Goal: Task Accomplishment & Management: Manage account settings

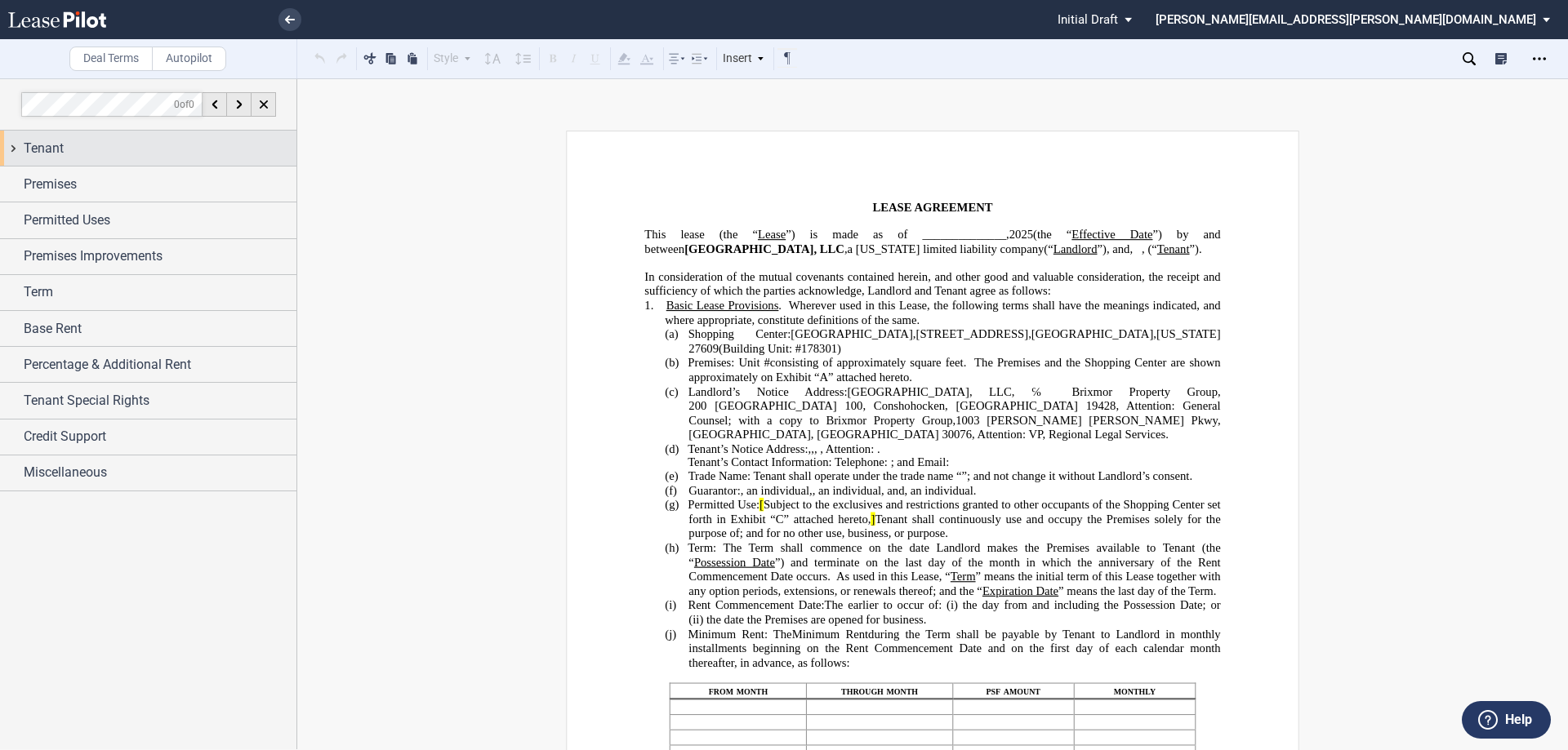
click at [7, 147] on div "Tenant" at bounding box center [148, 148] width 297 height 35
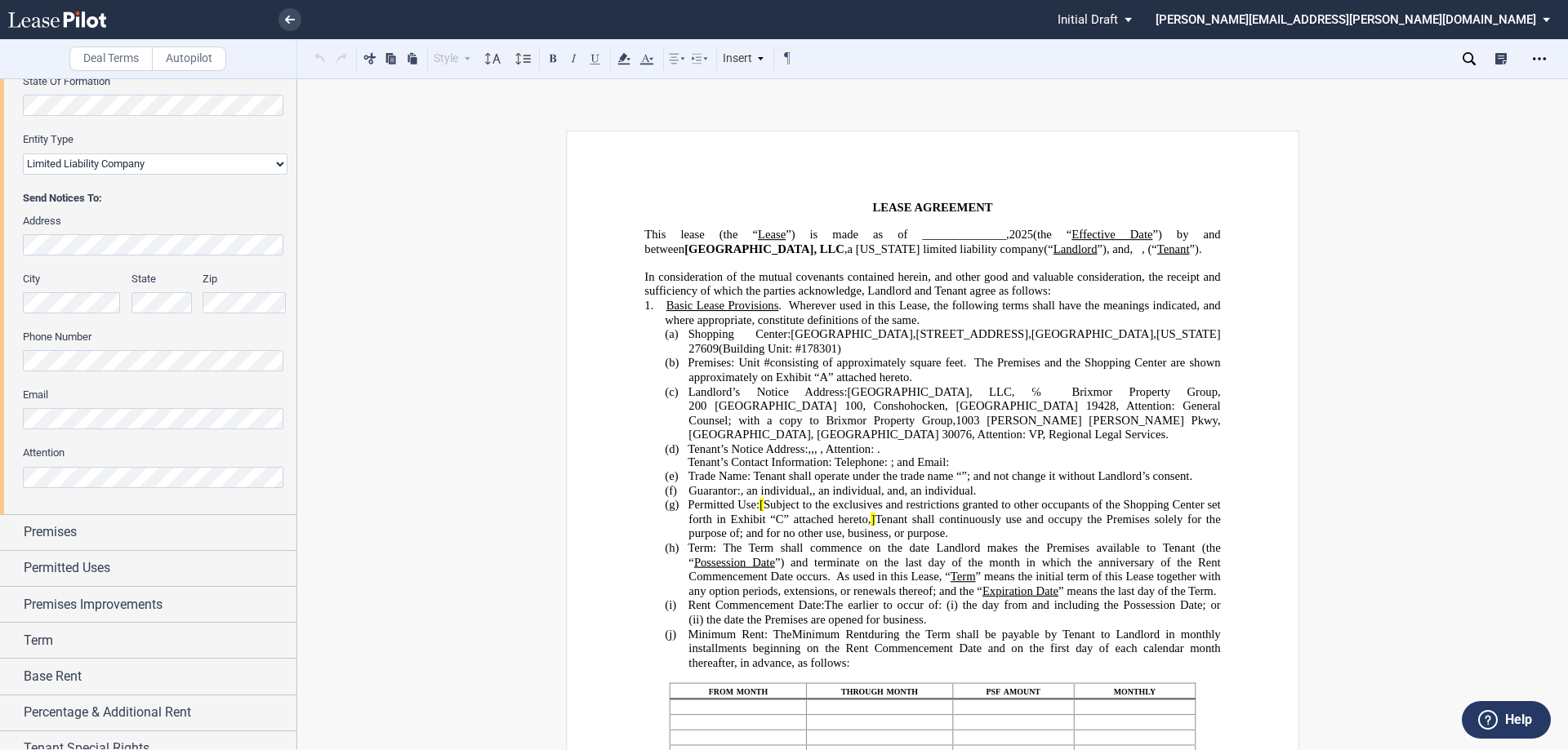
scroll to position [326, 0]
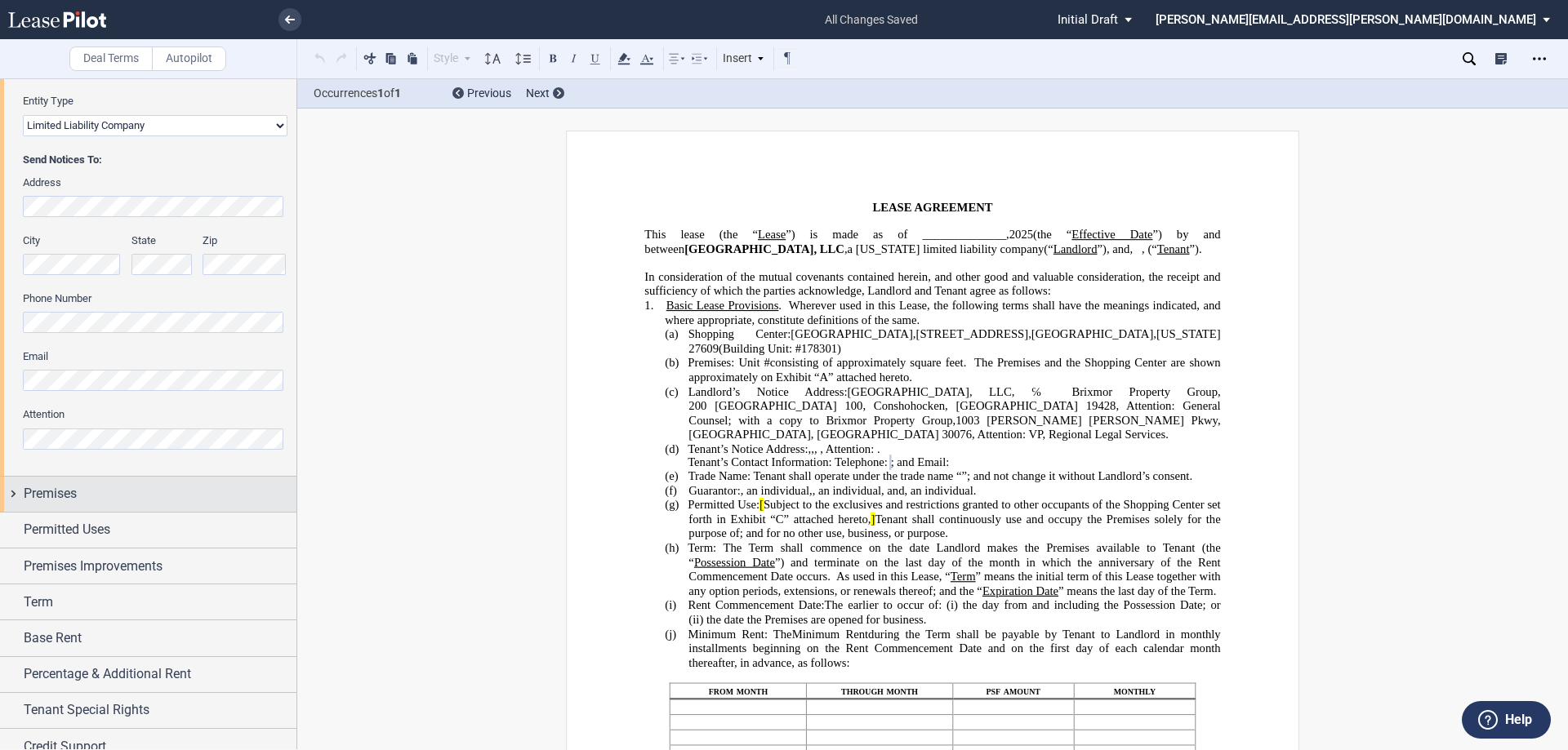
click at [15, 487] on div "Premises" at bounding box center [148, 494] width 297 height 35
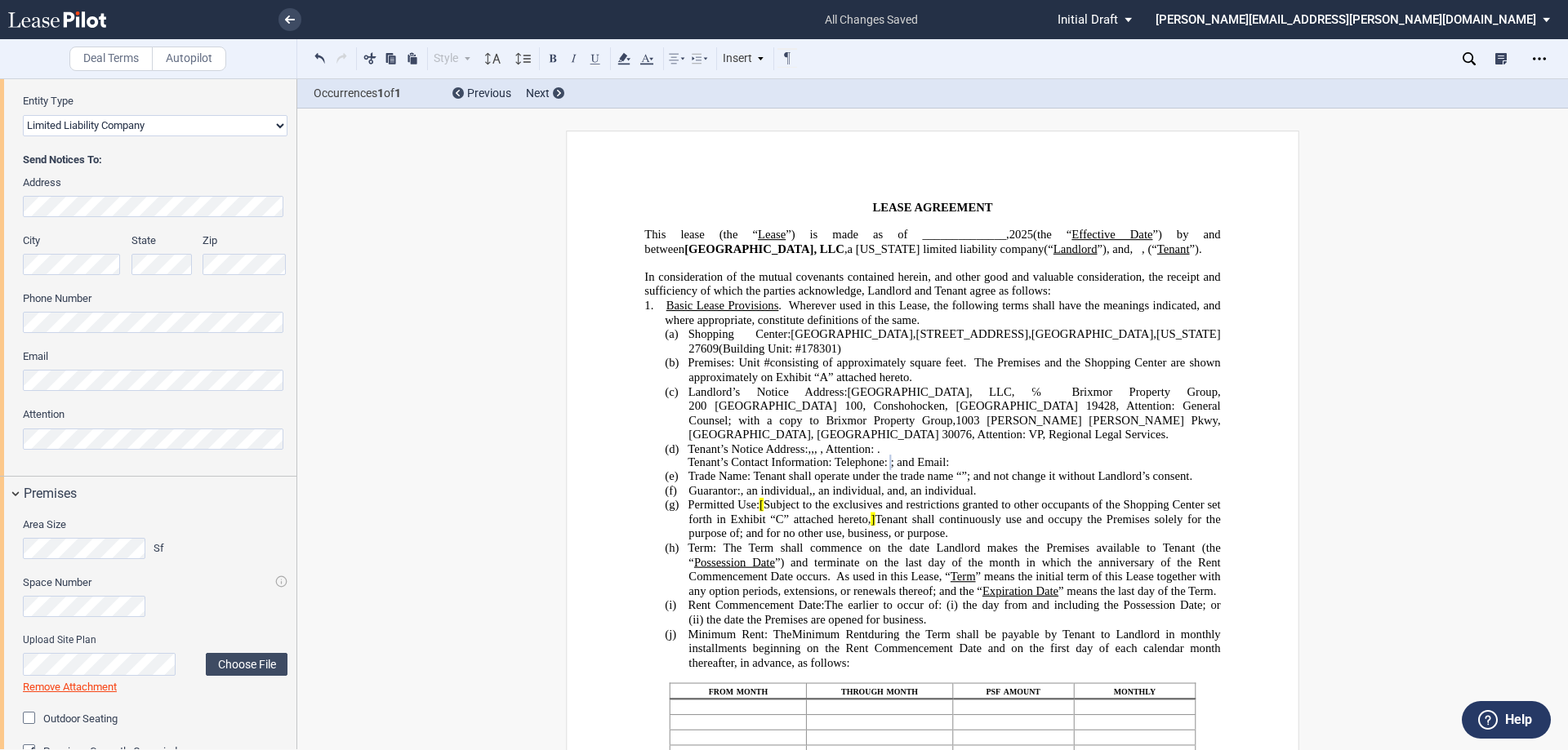
scroll to position [735, 0]
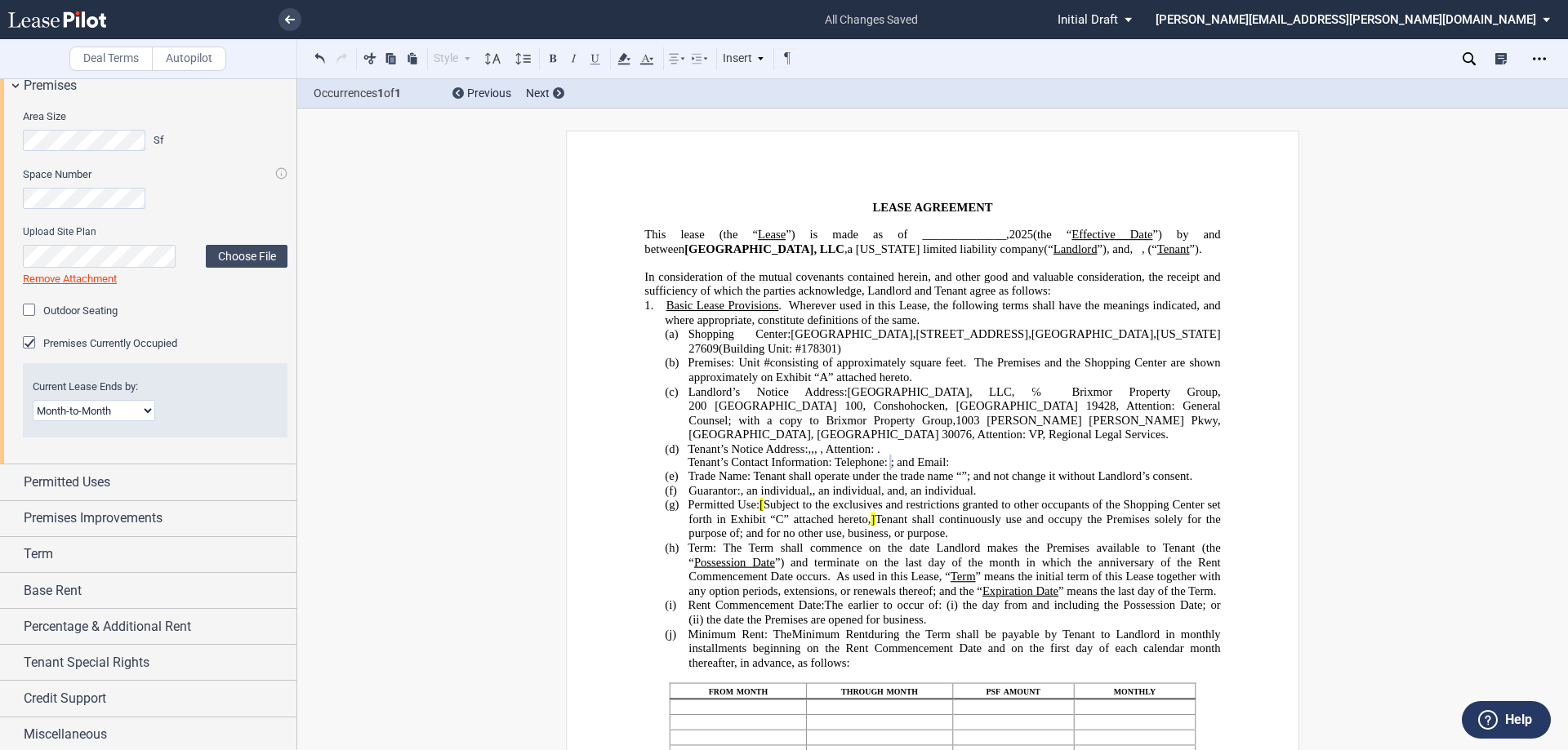
drag, startPoint x: 36, startPoint y: 311, endPoint x: 216, endPoint y: 308, distance: 180.0
click at [35, 310] on div "Outdoor Seating" at bounding box center [31, 312] width 17 height 17
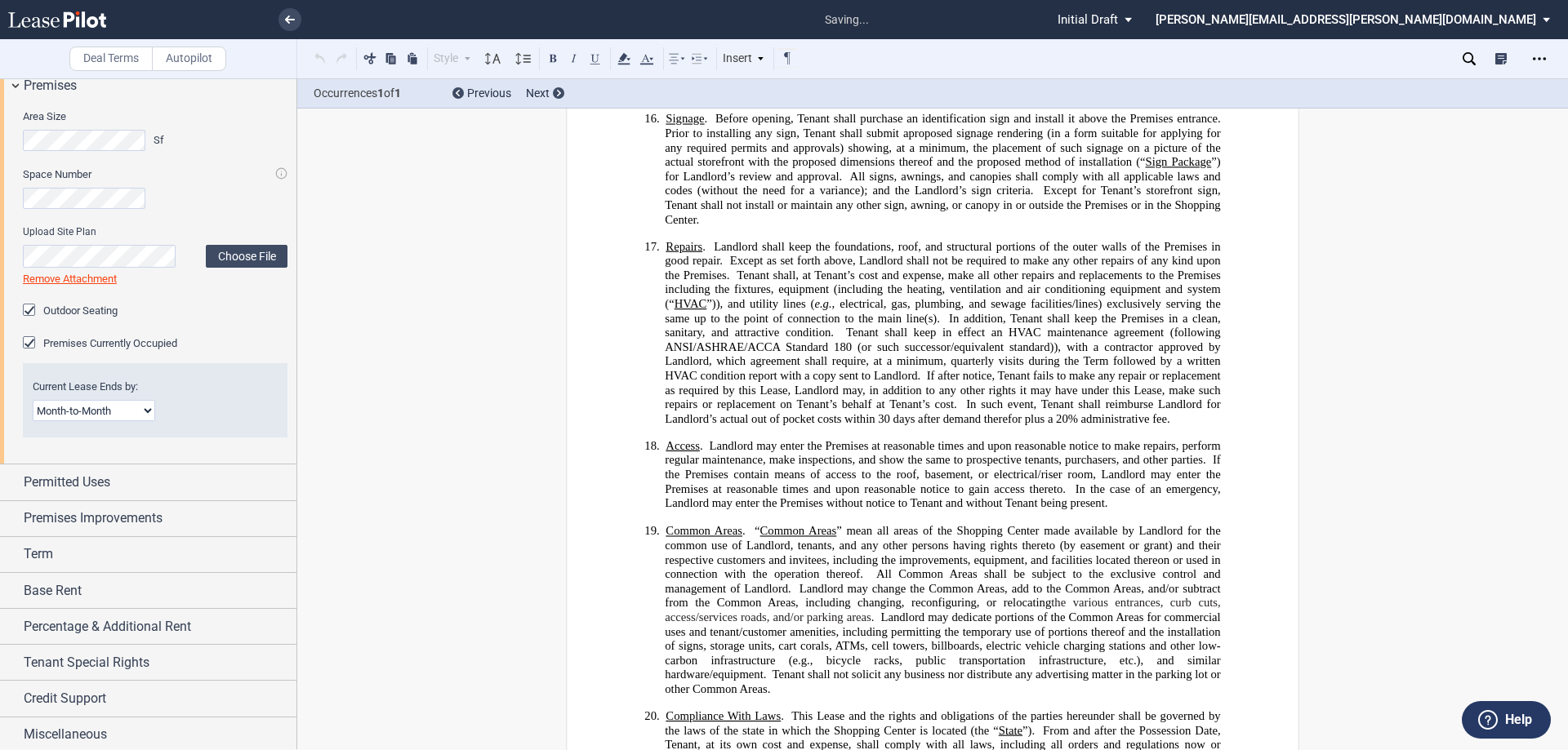
scroll to position [10908, 0]
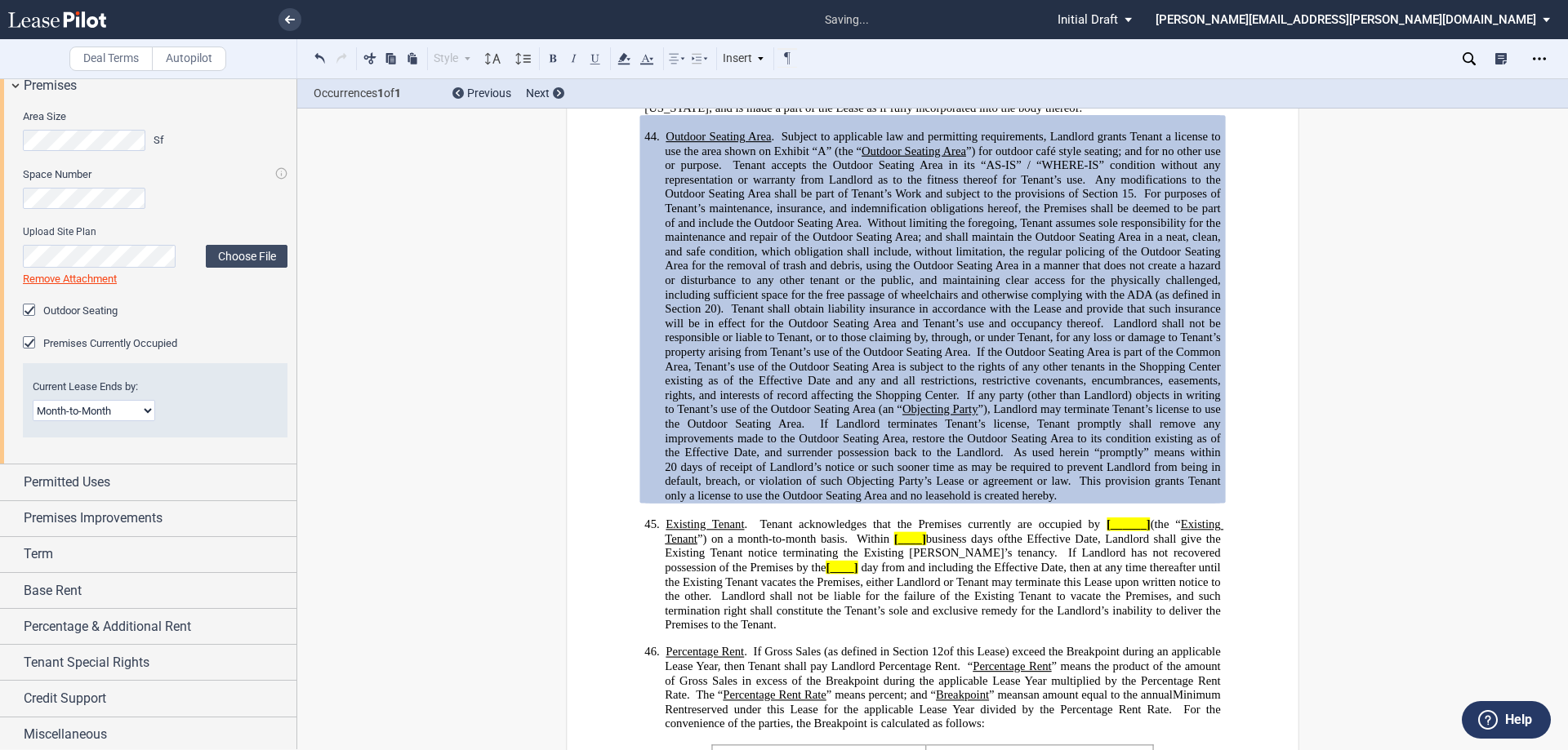
click at [147, 413] on select "Month-to-Month Early Termination Natural Expiration" at bounding box center [94, 410] width 122 height 21
select select "early termination"
click at [33, 400] on select "Month-to-Month Early Termination Natural Expiration" at bounding box center [94, 410] width 122 height 21
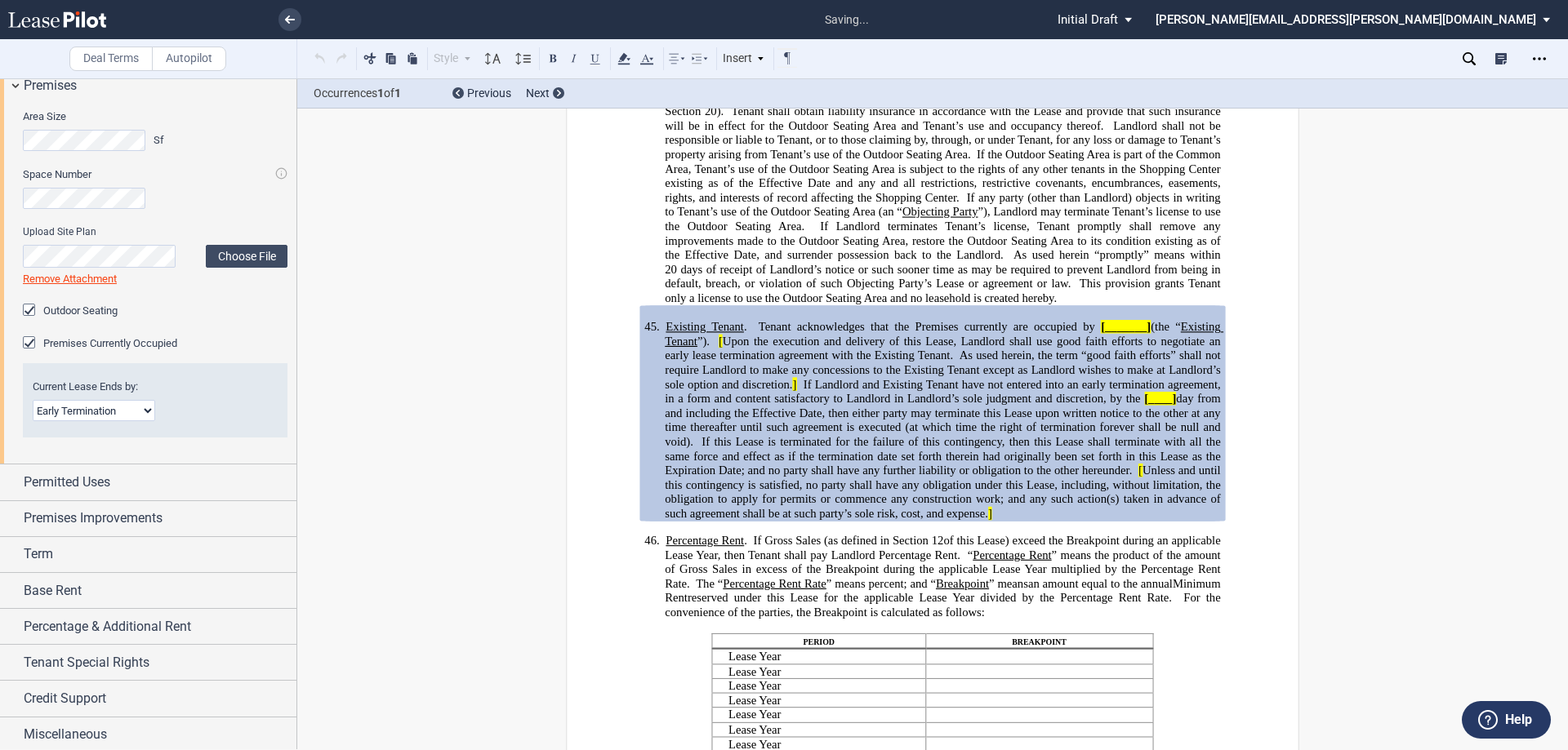
scroll to position [11217, 0]
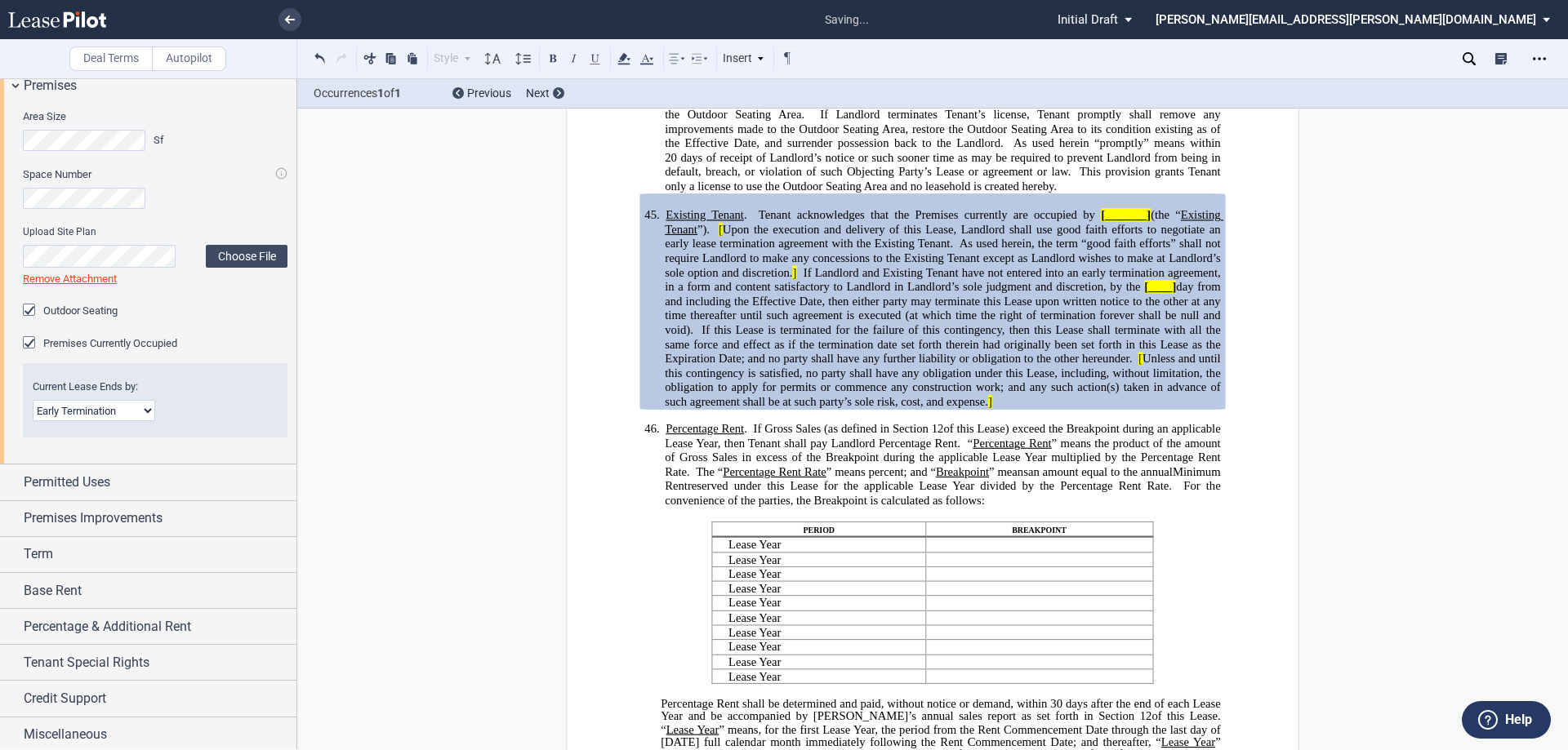
click at [148, 408] on select "Month-to-Month Early Termination Natural Expiration" at bounding box center [94, 410] width 122 height 21
click at [211, 423] on div "Current Lease Ends by: Month-to-Month Early Termination Natural Expiration" at bounding box center [155, 400] width 265 height 74
click at [9, 483] on div "Permitted Uses" at bounding box center [148, 482] width 297 height 35
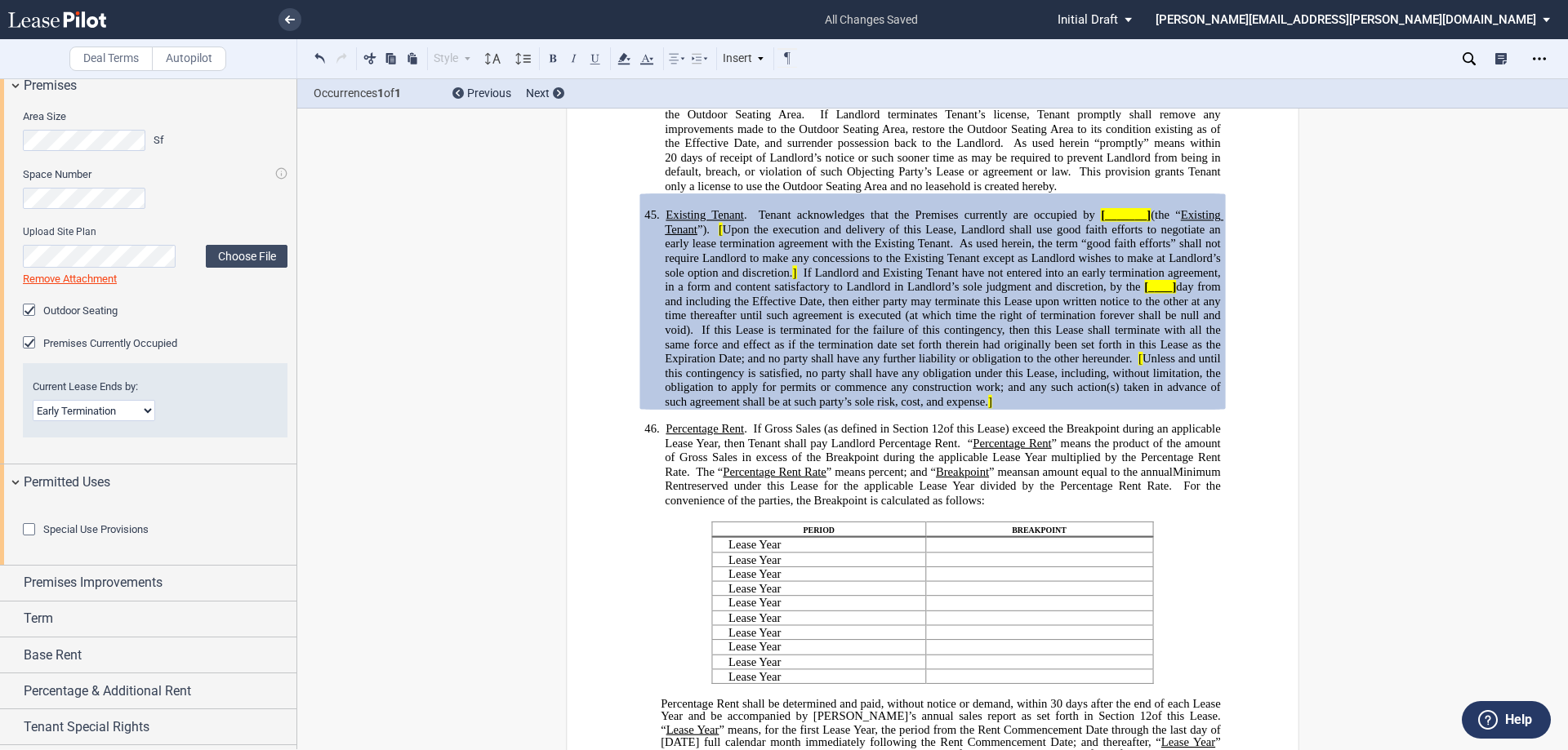
click at [30, 540] on div "Special Use Provisions" at bounding box center [31, 532] width 17 height 17
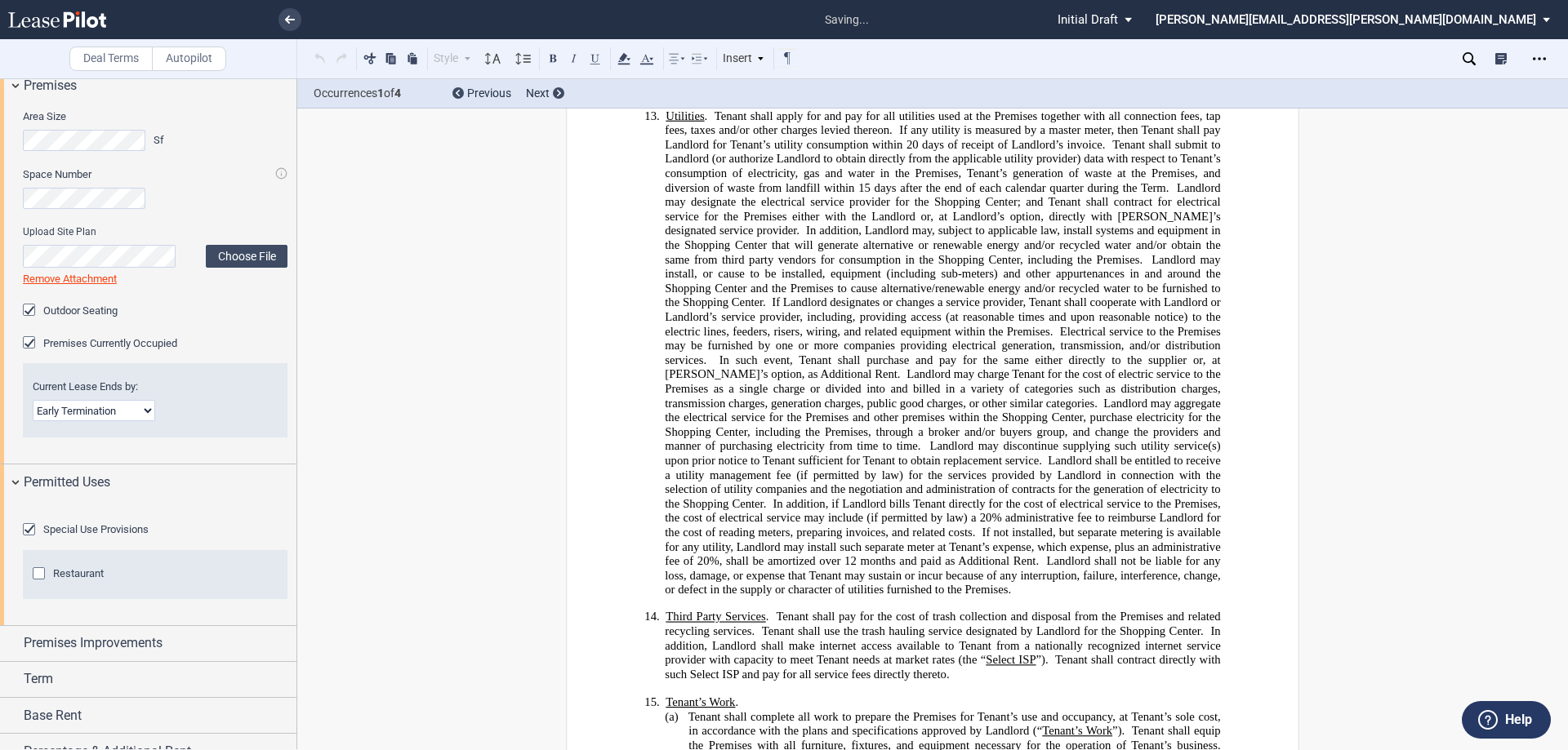
scroll to position [2782, 0]
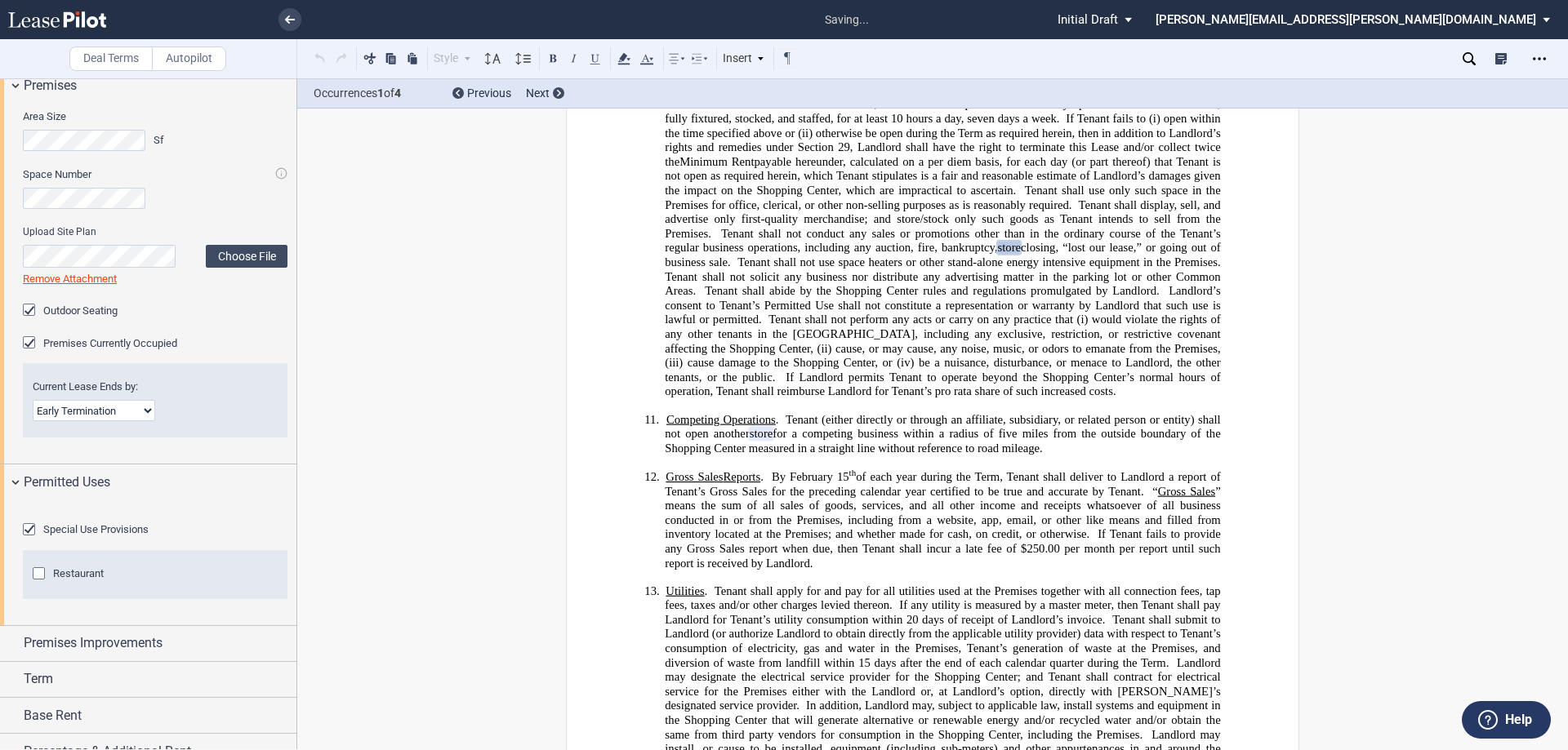
click at [26, 540] on div "Special Use Provisions" at bounding box center [31, 532] width 17 height 17
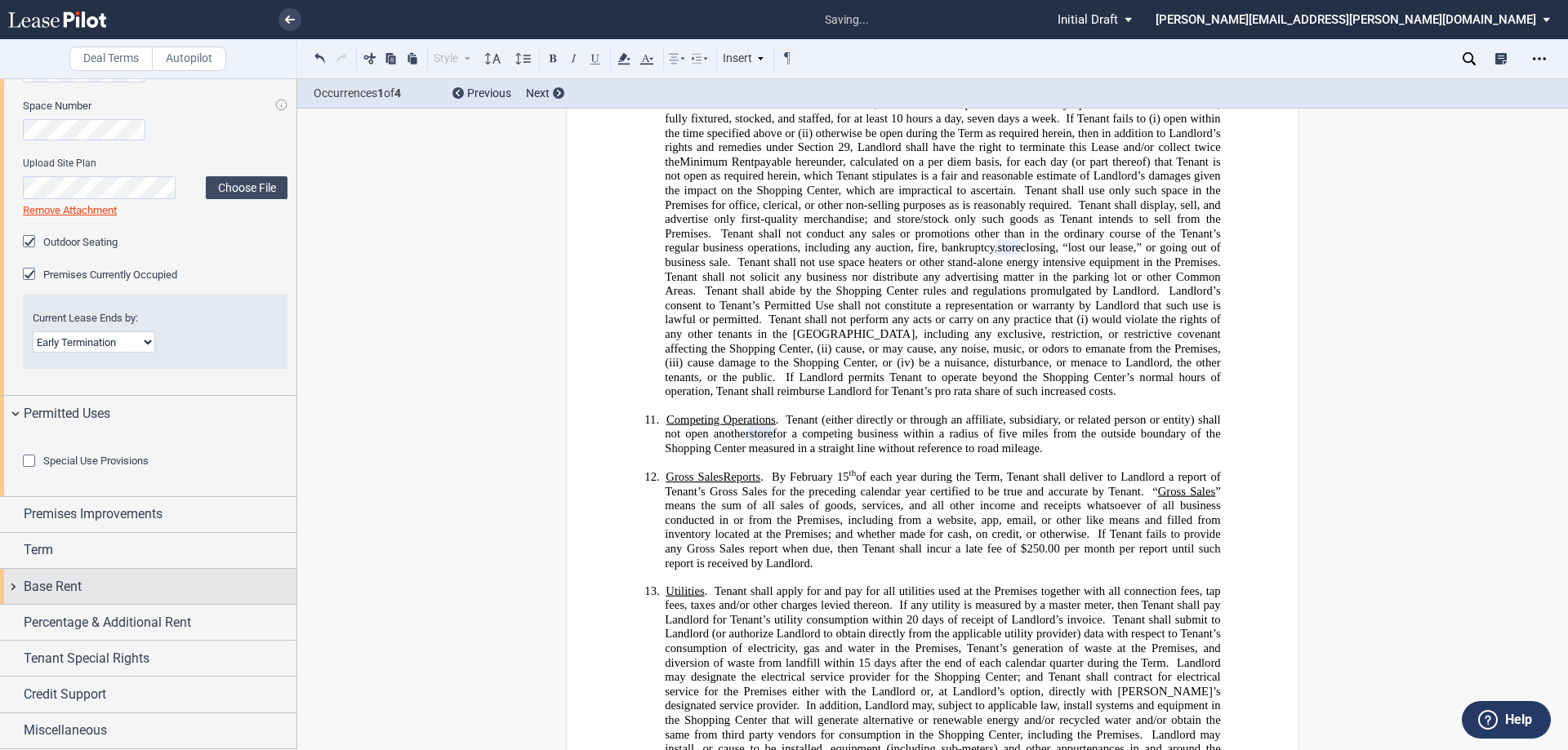
scroll to position [893, 0]
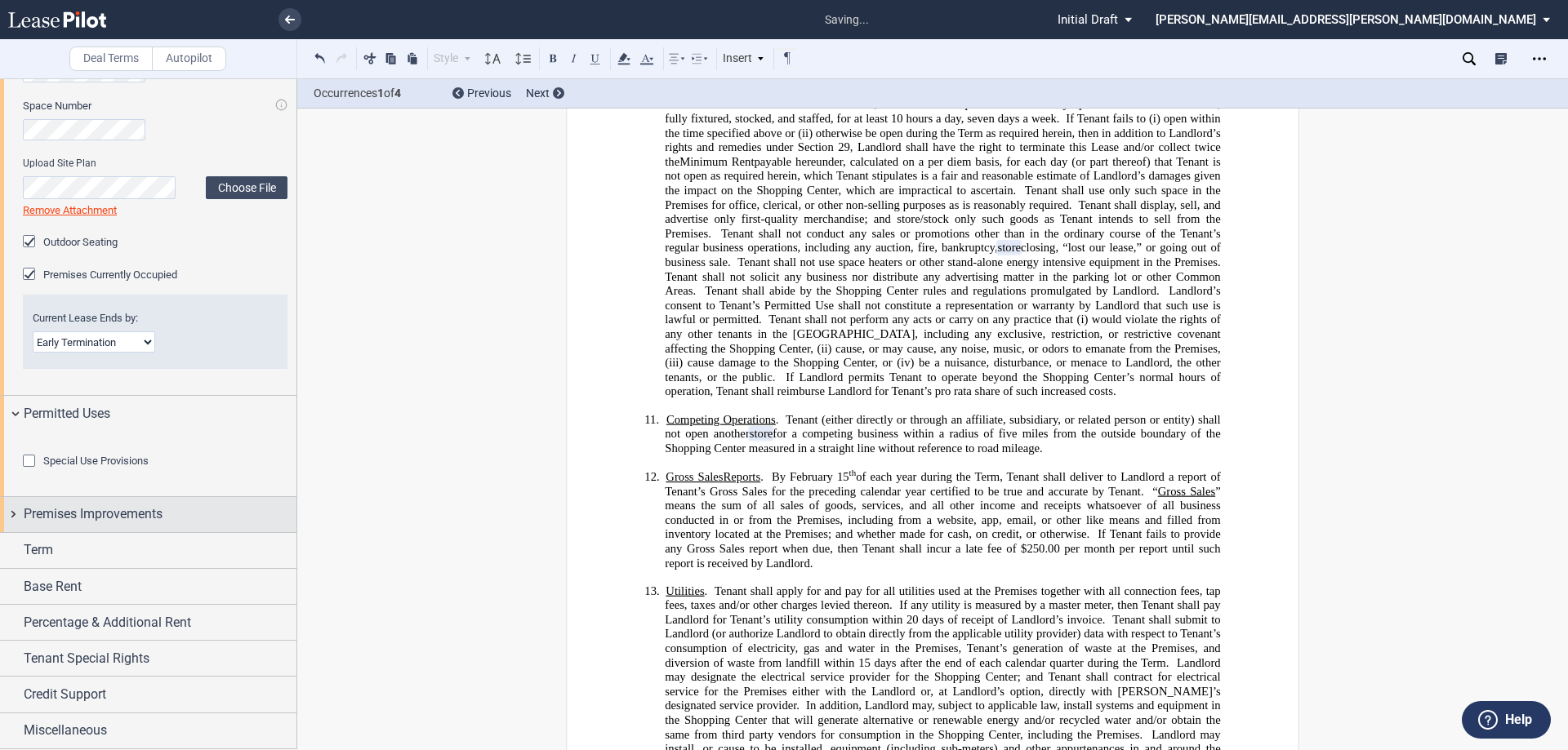
click at [13, 516] on div "Premises Improvements" at bounding box center [148, 515] width 297 height 35
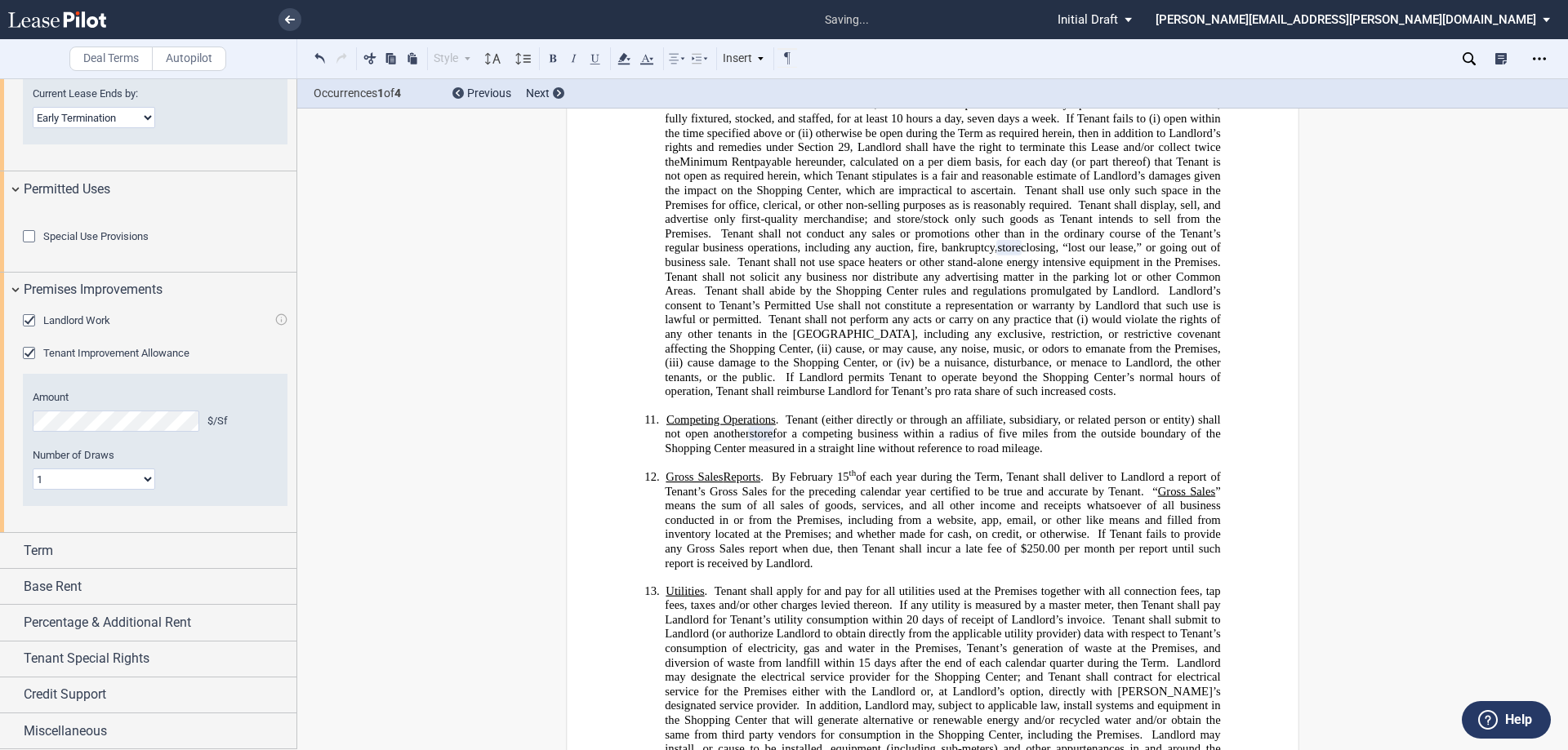
scroll to position [1117, 0]
click at [9, 552] on div "Term" at bounding box center [148, 551] width 297 height 35
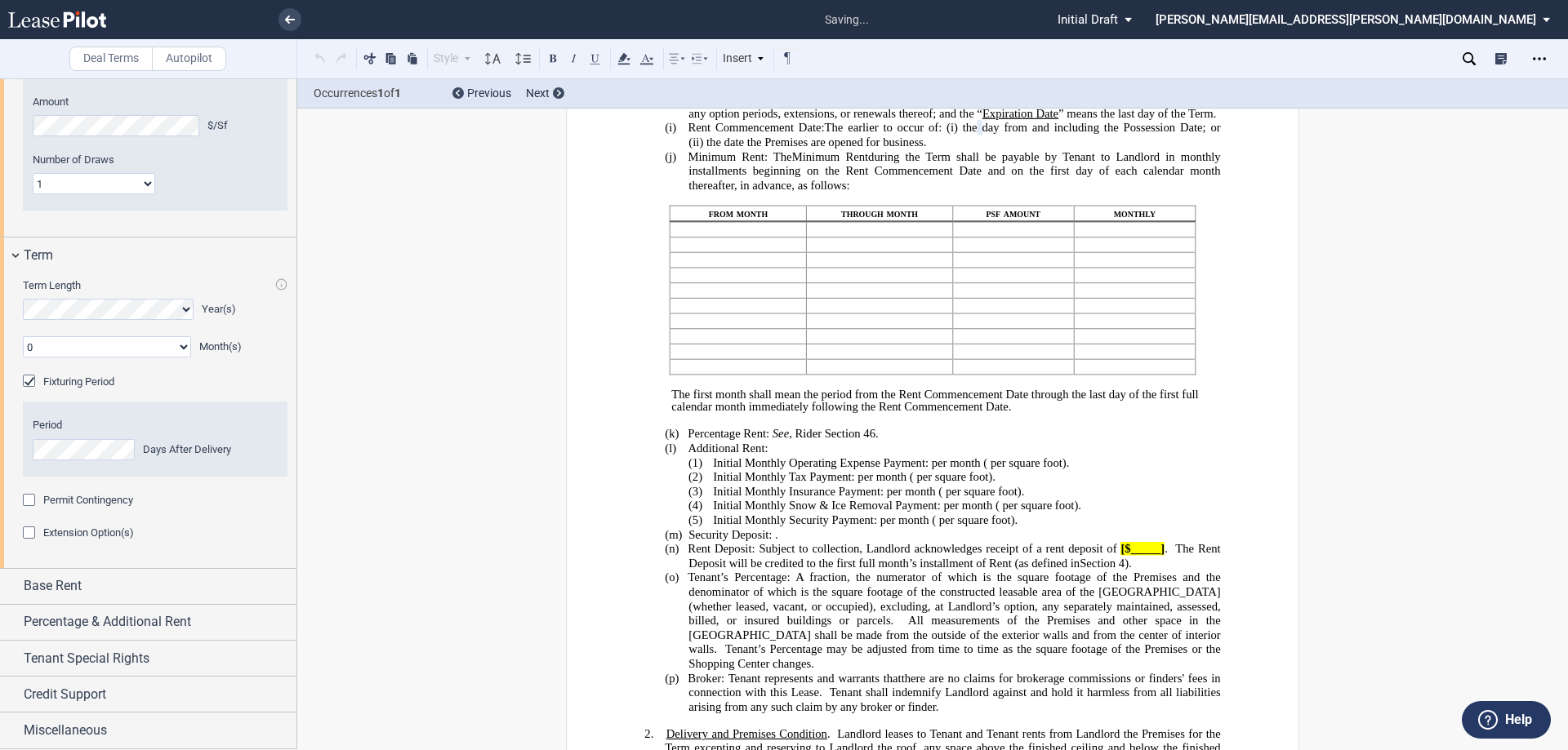
scroll to position [401, 0]
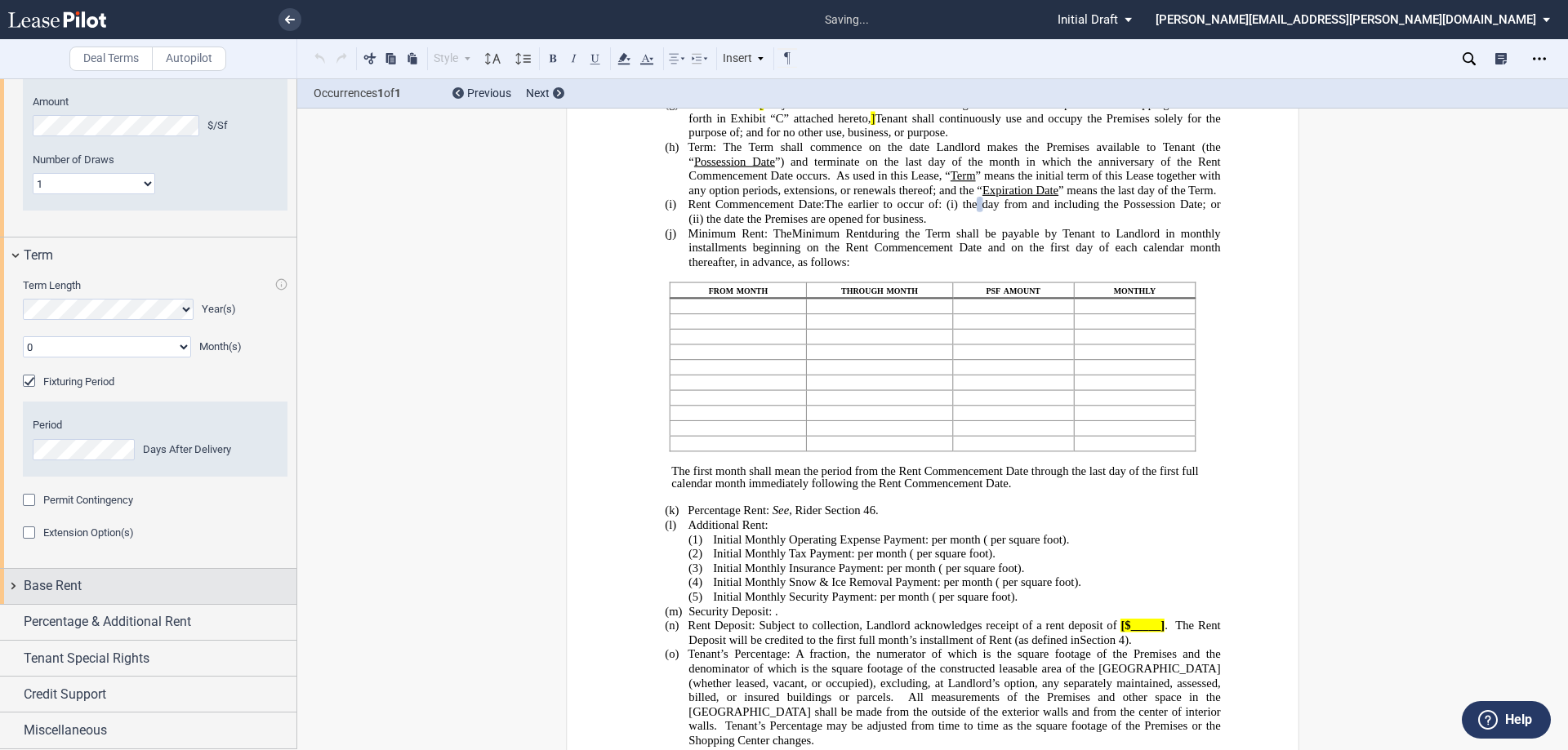
click at [13, 586] on div "Base Rent" at bounding box center [148, 587] width 297 height 35
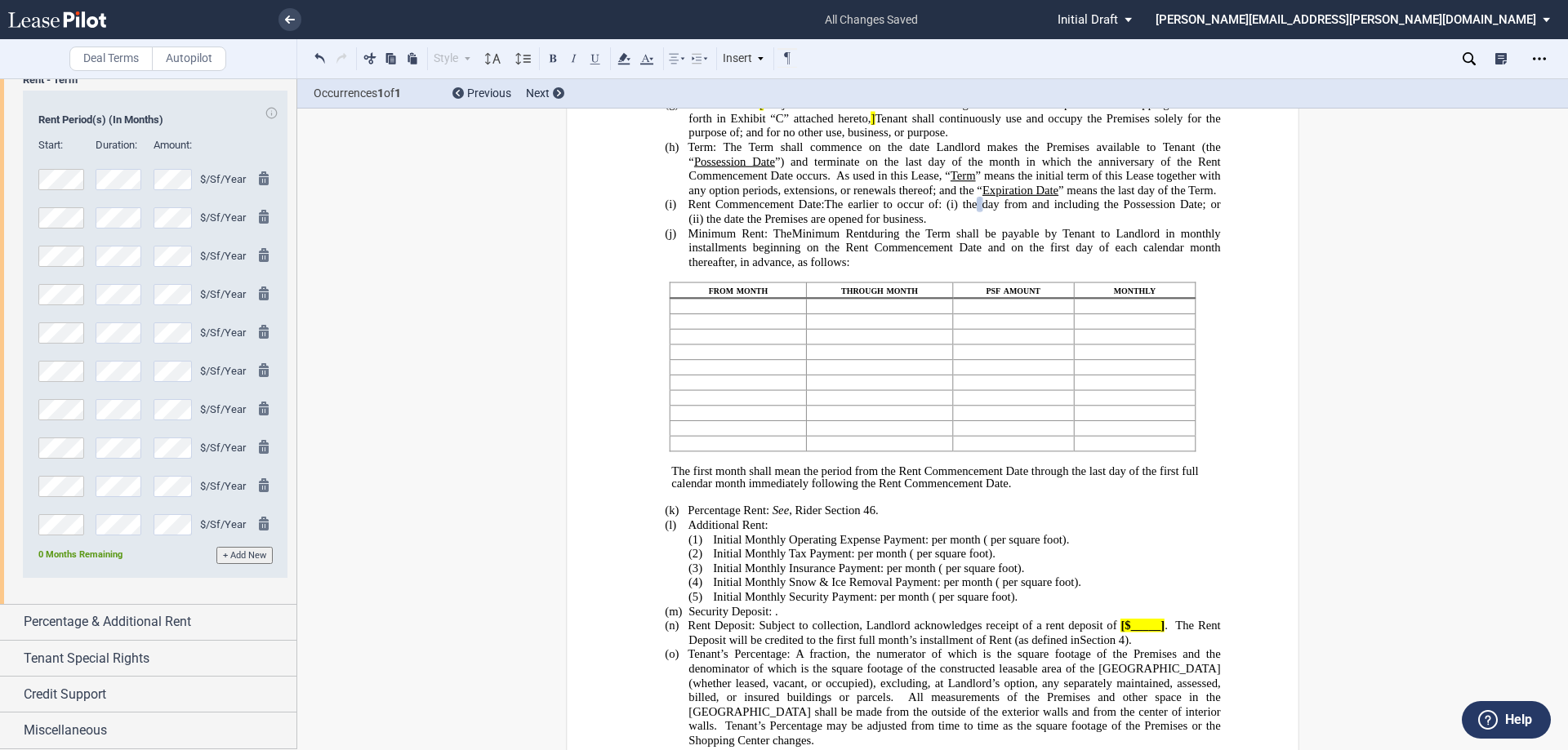
scroll to position [1949, 0]
drag, startPoint x: 14, startPoint y: 622, endPoint x: 180, endPoint y: 575, distance: 172.5
click at [18, 622] on div "Percentage & Additional Rent" at bounding box center [148, 623] width 297 height 35
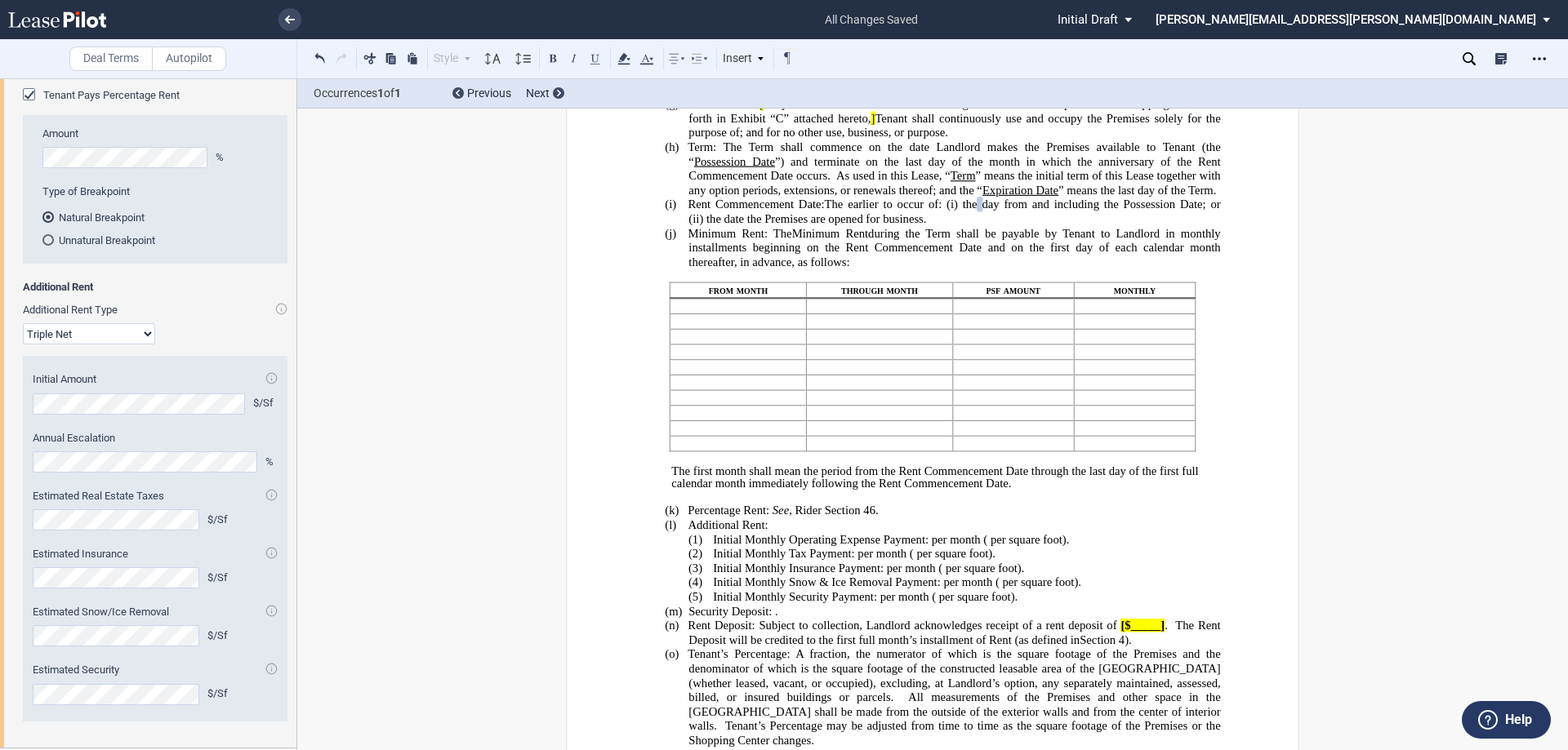
scroll to position [2638, 0]
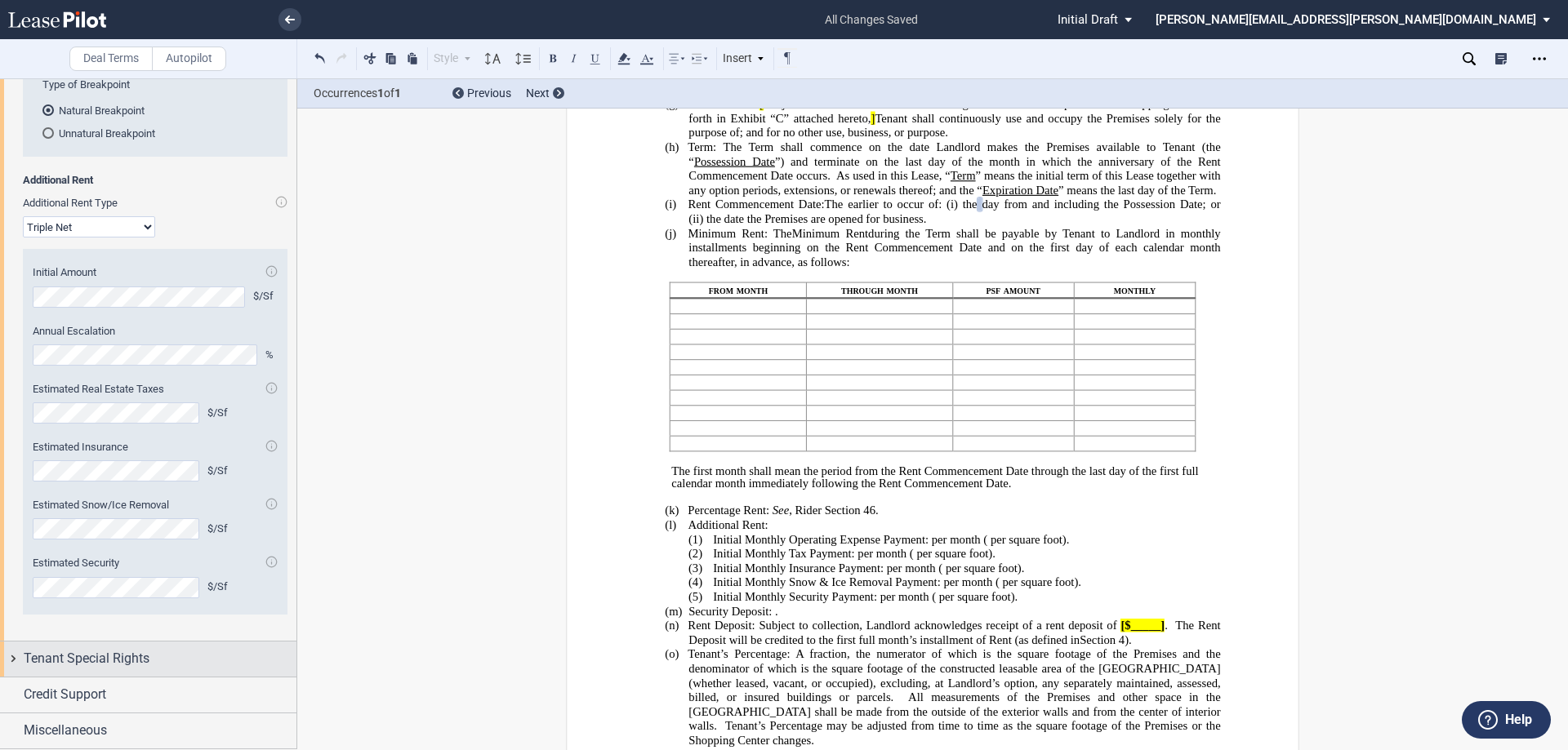
click at [9, 661] on div "Tenant Special Rights" at bounding box center [148, 659] width 297 height 35
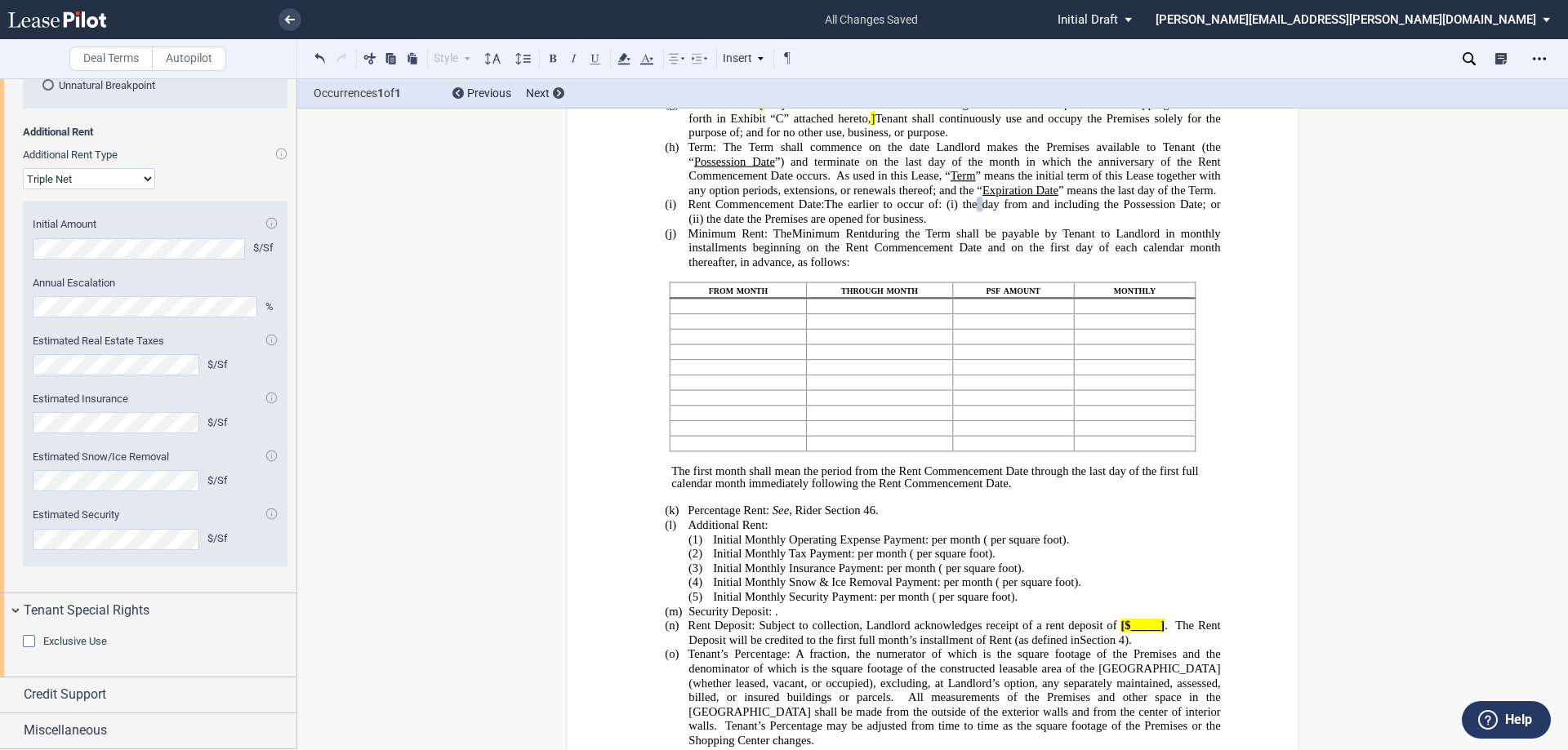
scroll to position [2686, 0]
click at [13, 693] on div "Credit Support" at bounding box center [148, 695] width 297 height 35
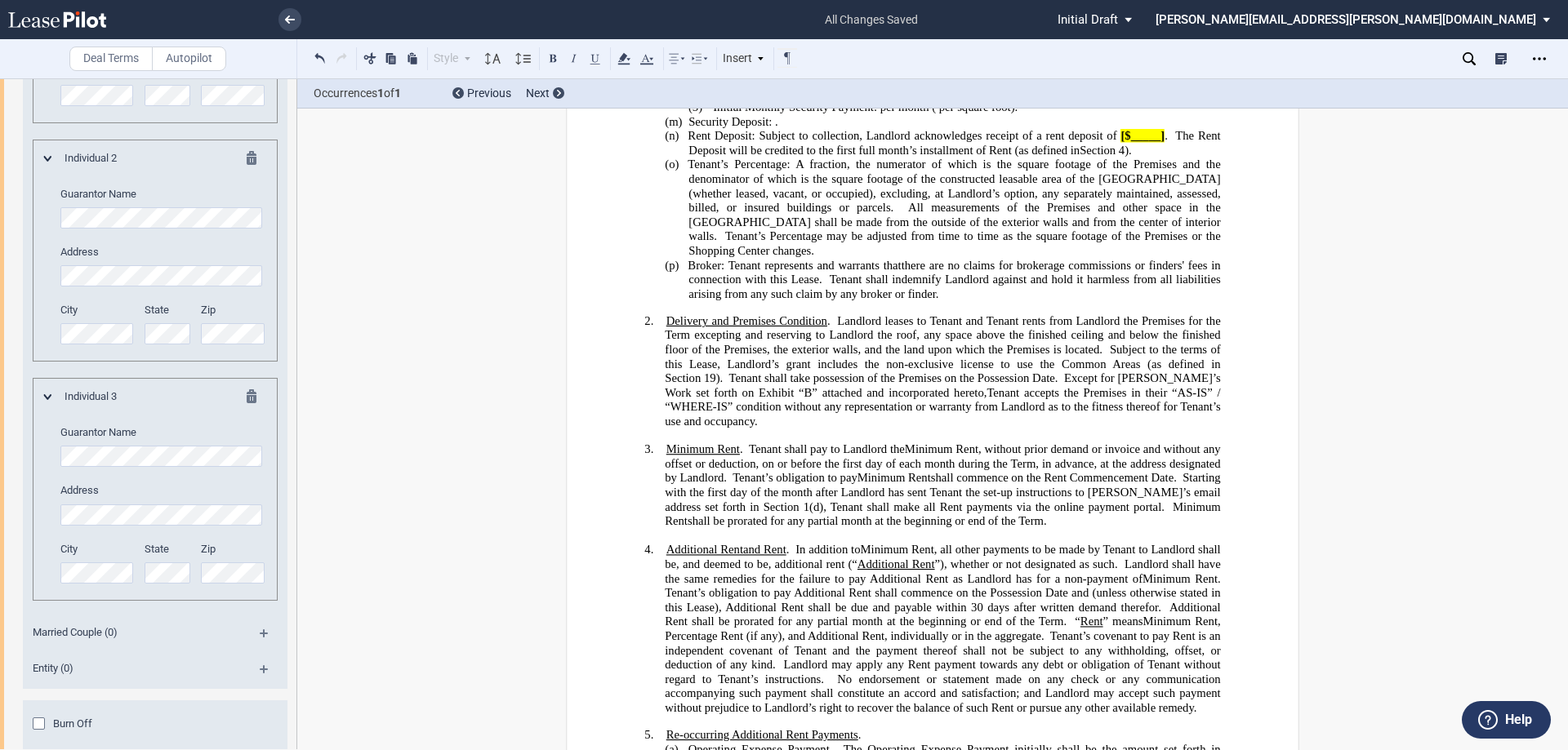
scroll to position [3217, 0]
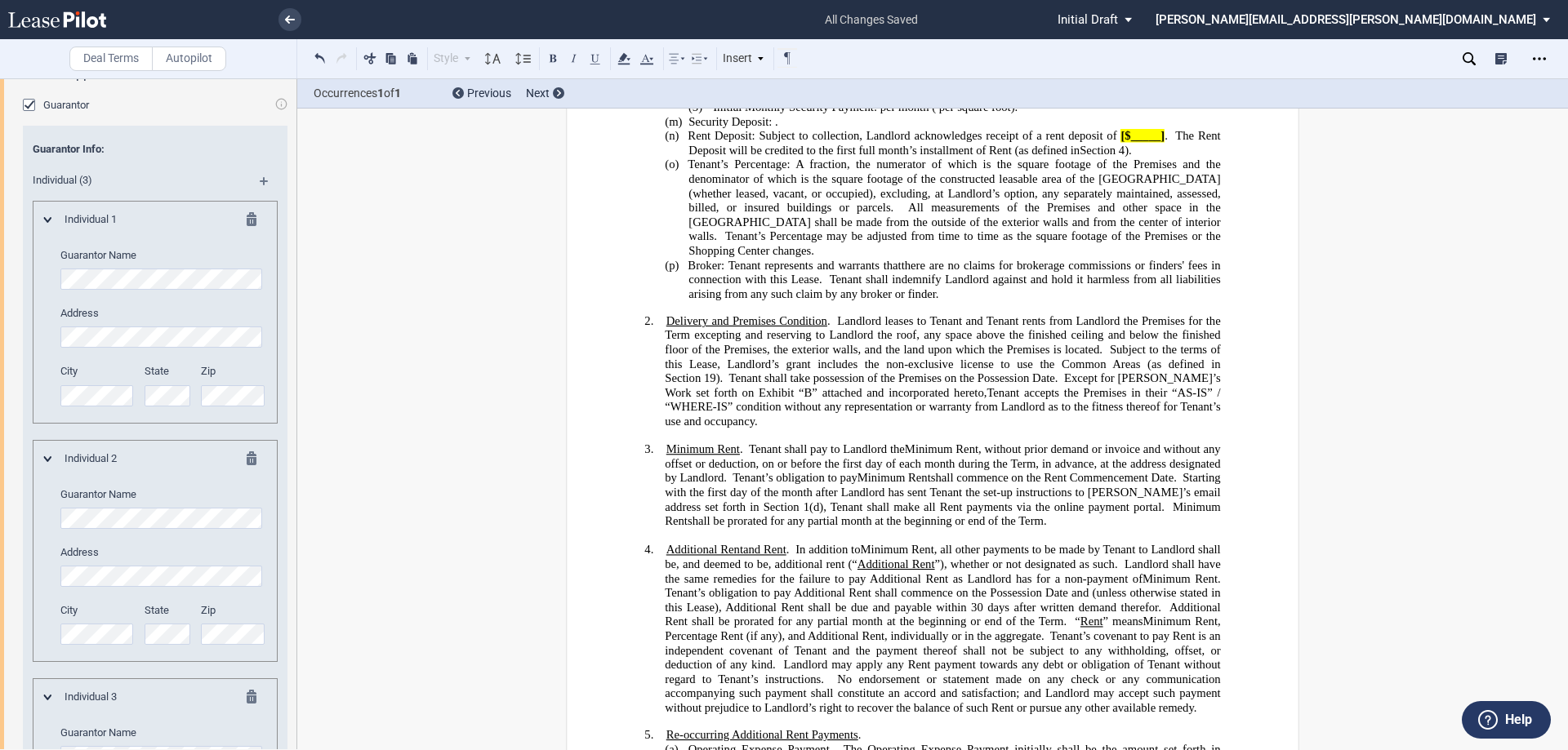
drag, startPoint x: 260, startPoint y: 270, endPoint x: 34, endPoint y: 435, distance: 279.8
click at [260, 197] on md-icon at bounding box center [271, 187] width 22 height 19
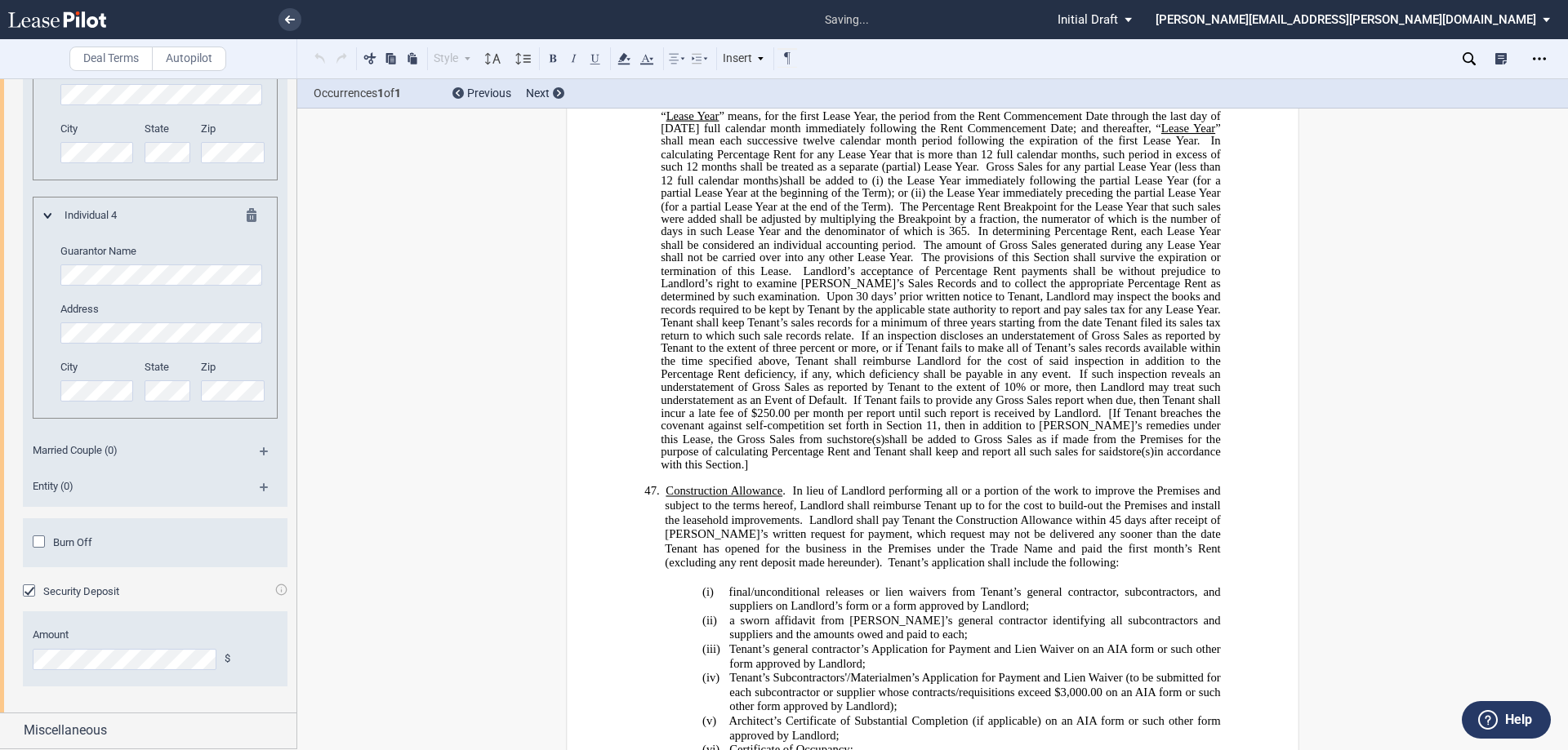
scroll to position [12816, 0]
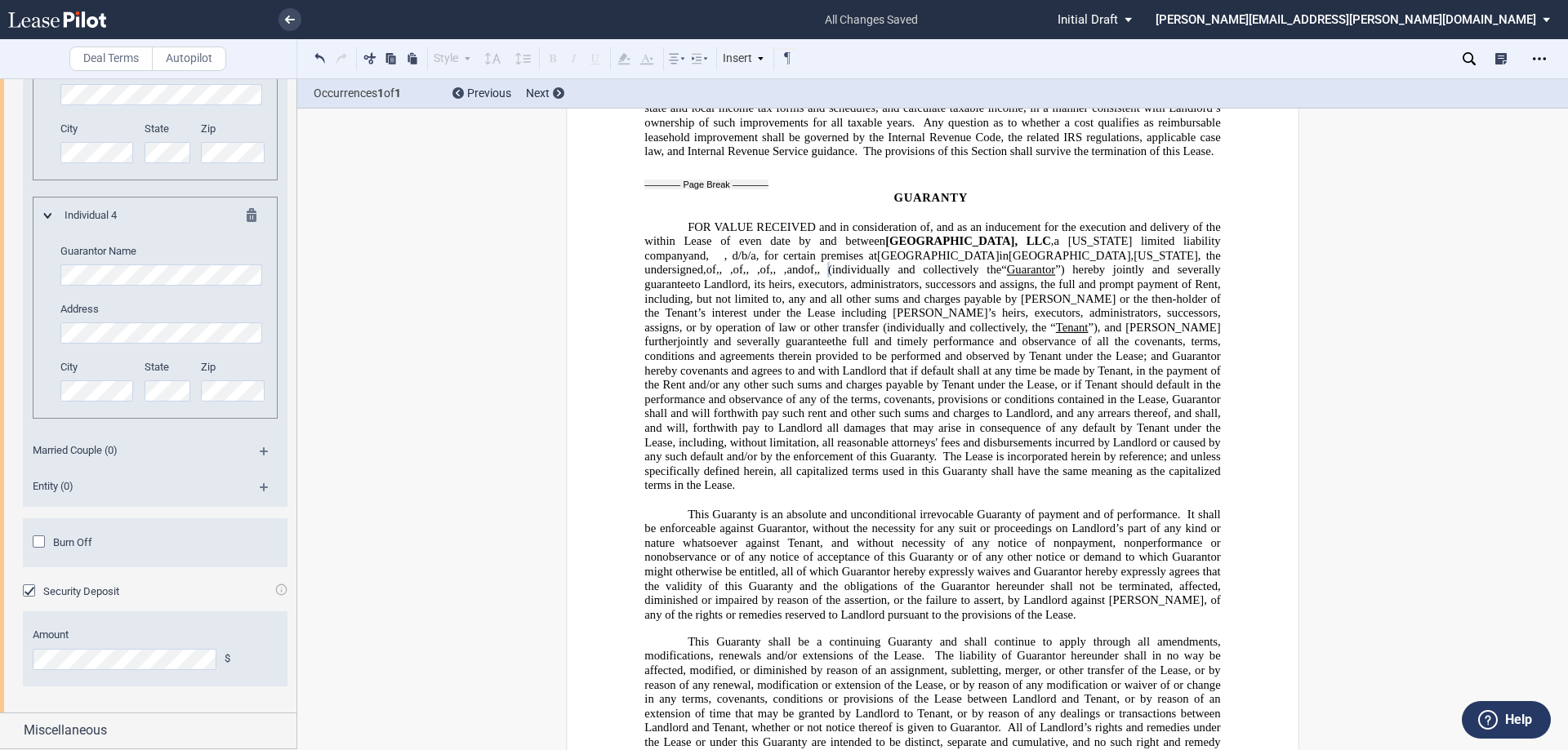
click at [312, 406] on div "Deal Terms Autopilot Style Normal 8pt 9pt 10pt 10.5pt 11pt 12pt 14pt 16pt Norma…" at bounding box center [784, 414] width 1568 height 672
click at [13, 727] on div "Miscellaneous" at bounding box center [148, 731] width 297 height 35
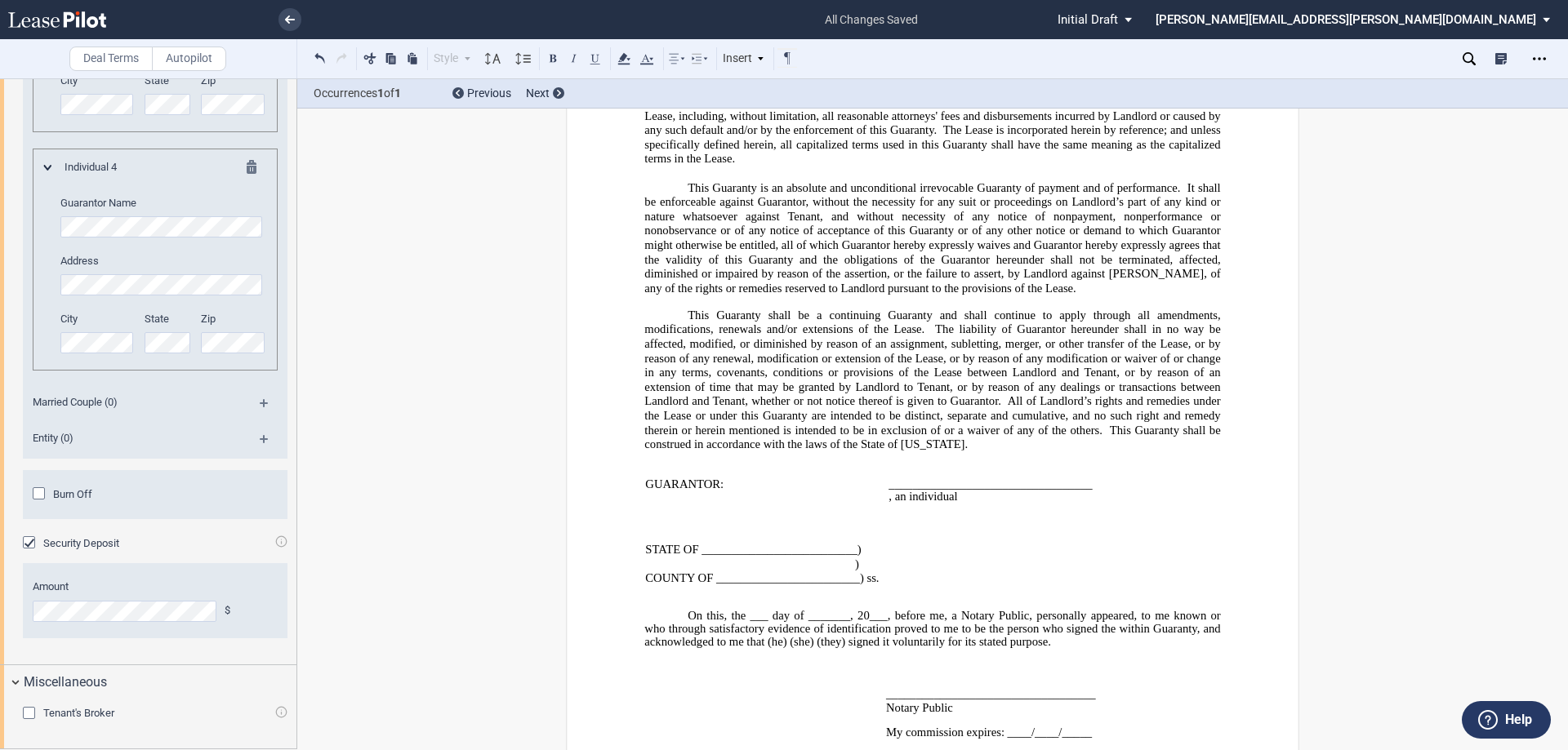
scroll to position [4076, 0]
click at [29, 716] on div "Tenant's Broker" at bounding box center [31, 715] width 17 height 17
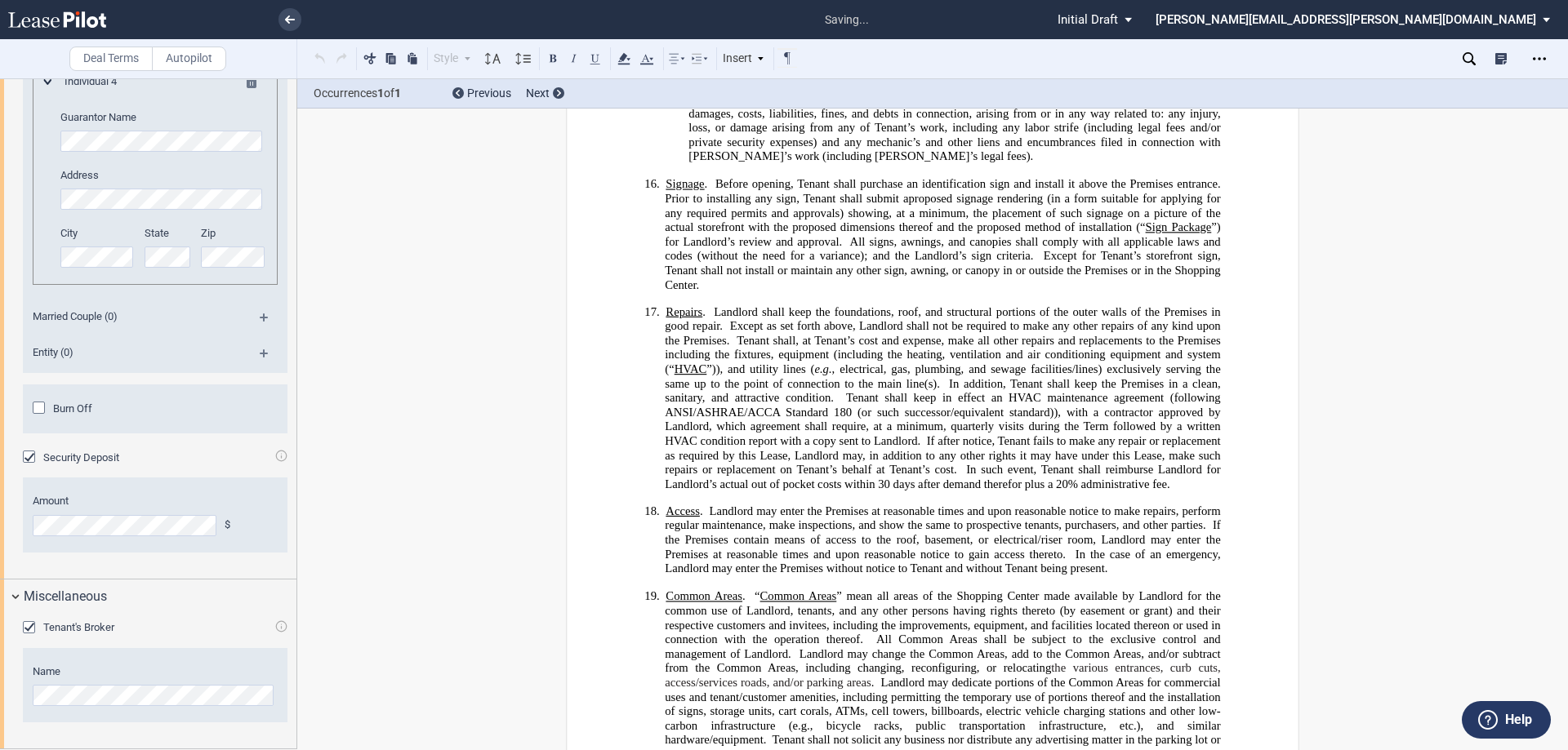
scroll to position [951, 0]
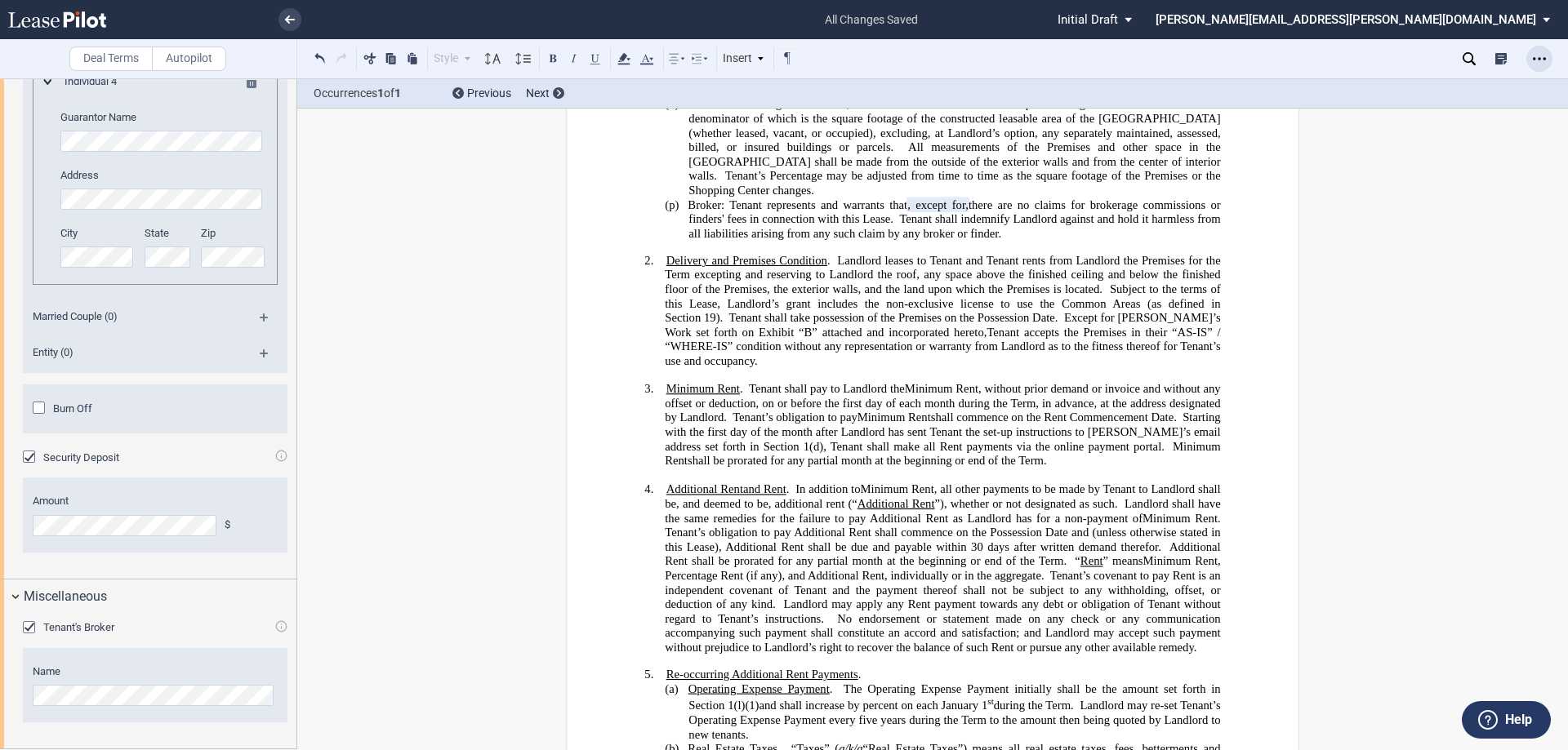
click at [1538, 55] on icon "Open Lease options menu" at bounding box center [1540, 59] width 13 height 13
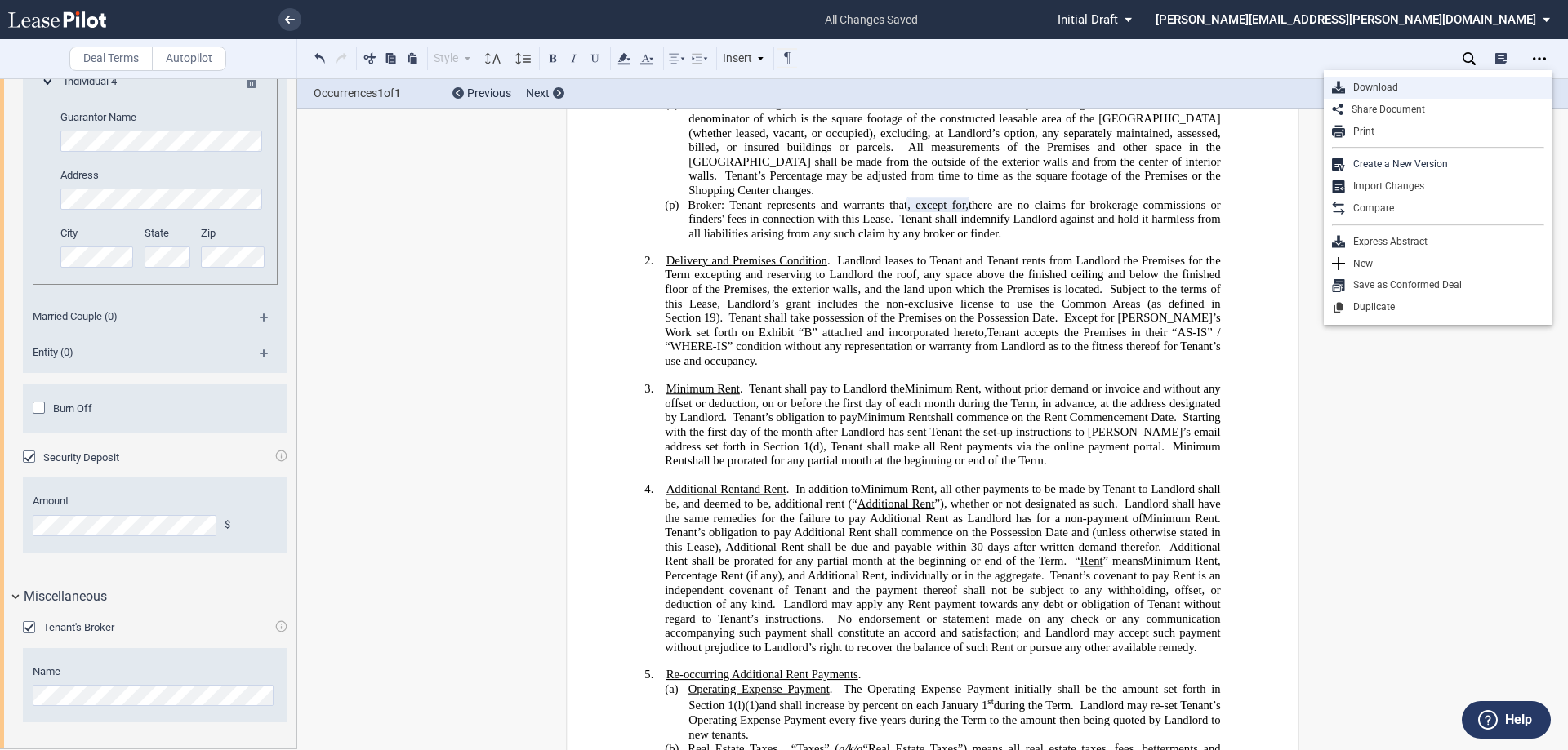
click at [1379, 88] on div "Download" at bounding box center [1445, 88] width 199 height 14
